Goal: Find specific page/section: Find specific page/section

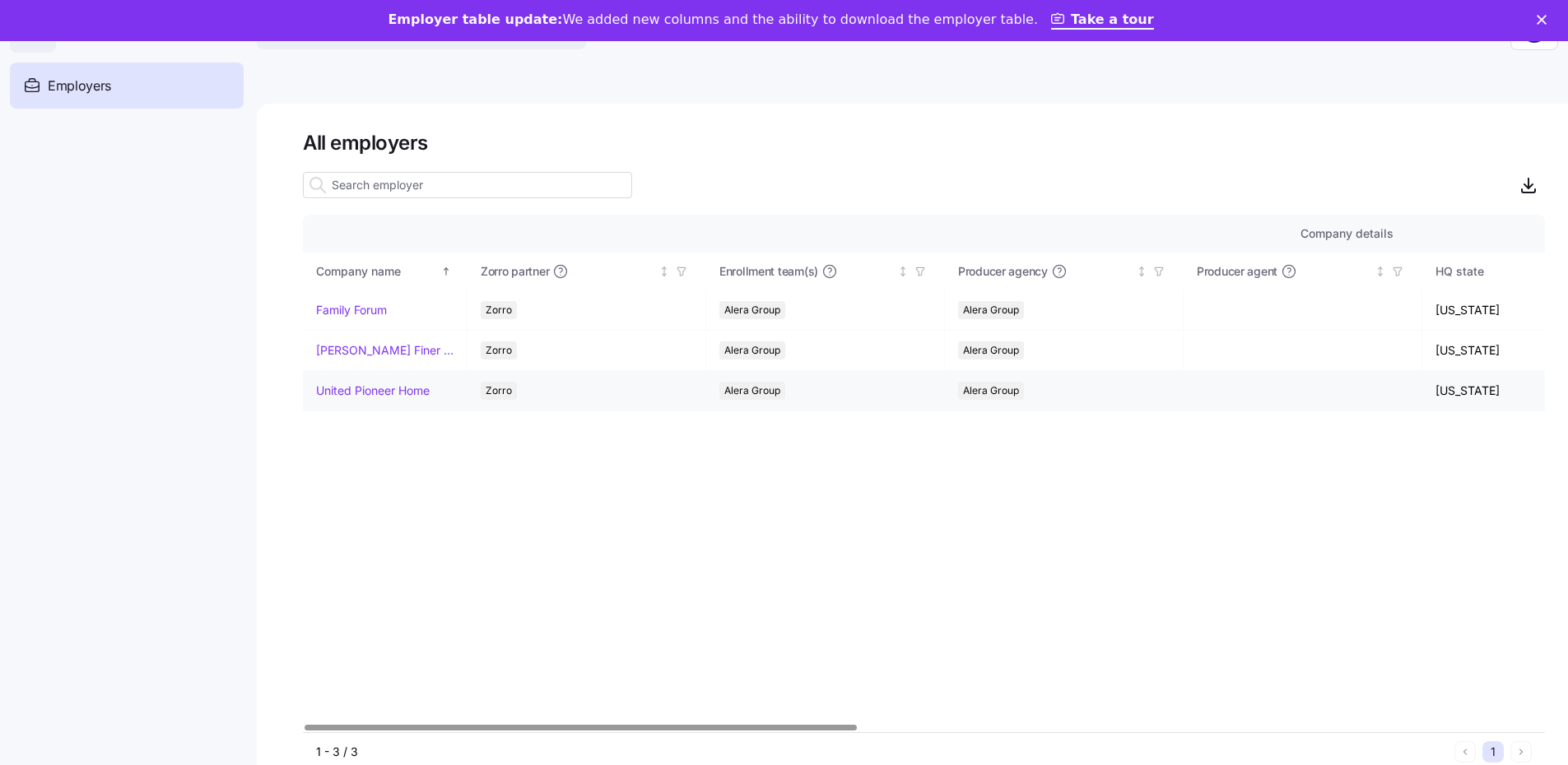
click at [342, 394] on link "United Pioneer Home" at bounding box center [373, 391] width 114 height 16
